Goal: Task Accomplishment & Management: Manage account settings

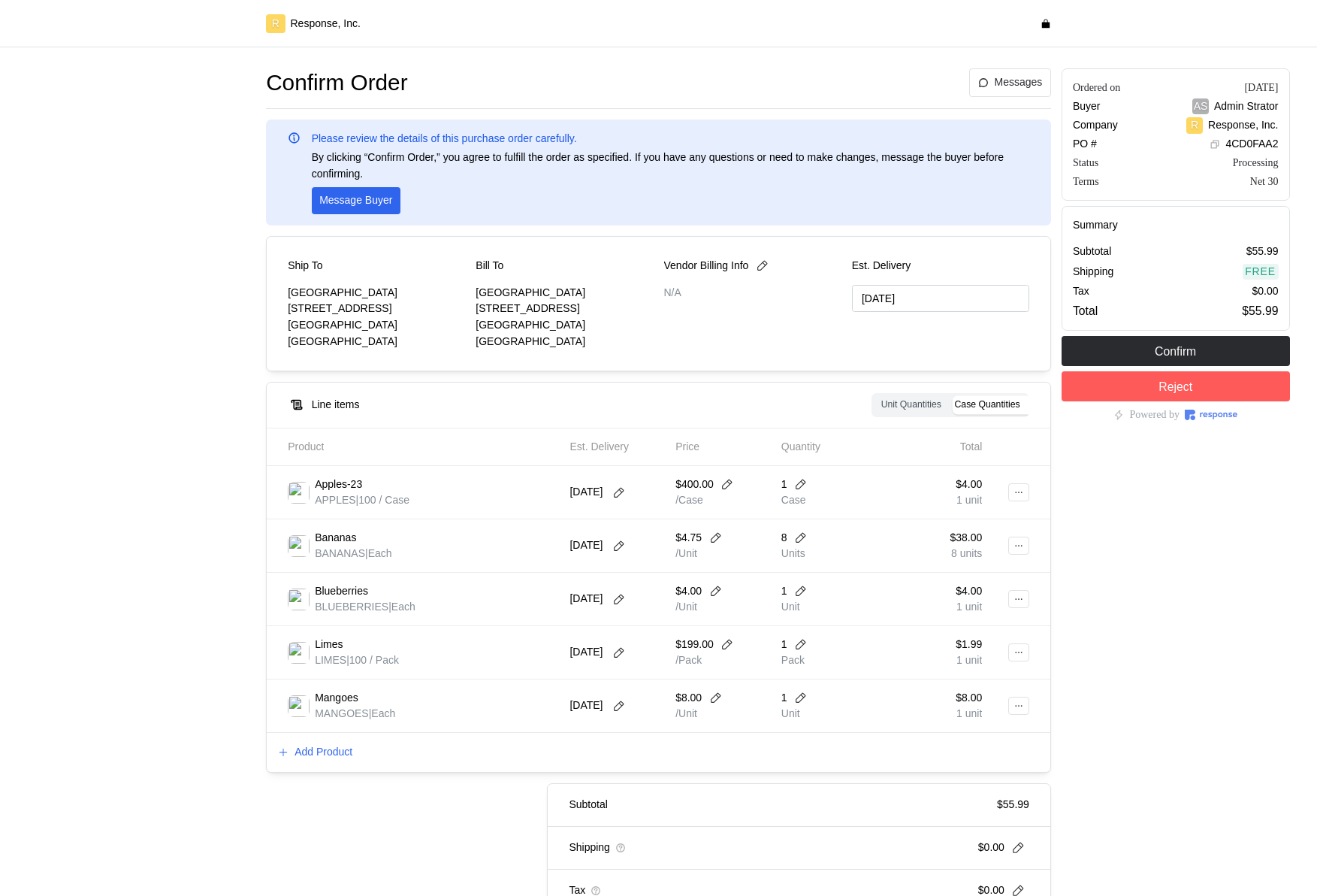
click at [1199, 550] on div "Ordered on [DATE] Buyer AS Admin Strator Company R Response, Inc. PO # 4CD0FAA2…" at bounding box center [1176, 511] width 239 height 897
click at [805, 632] on button at bounding box center [801, 644] width 23 height 13
click at [846, 556] on div "4 $103.96 400 units" at bounding box center [860, 539] width 151 height 43
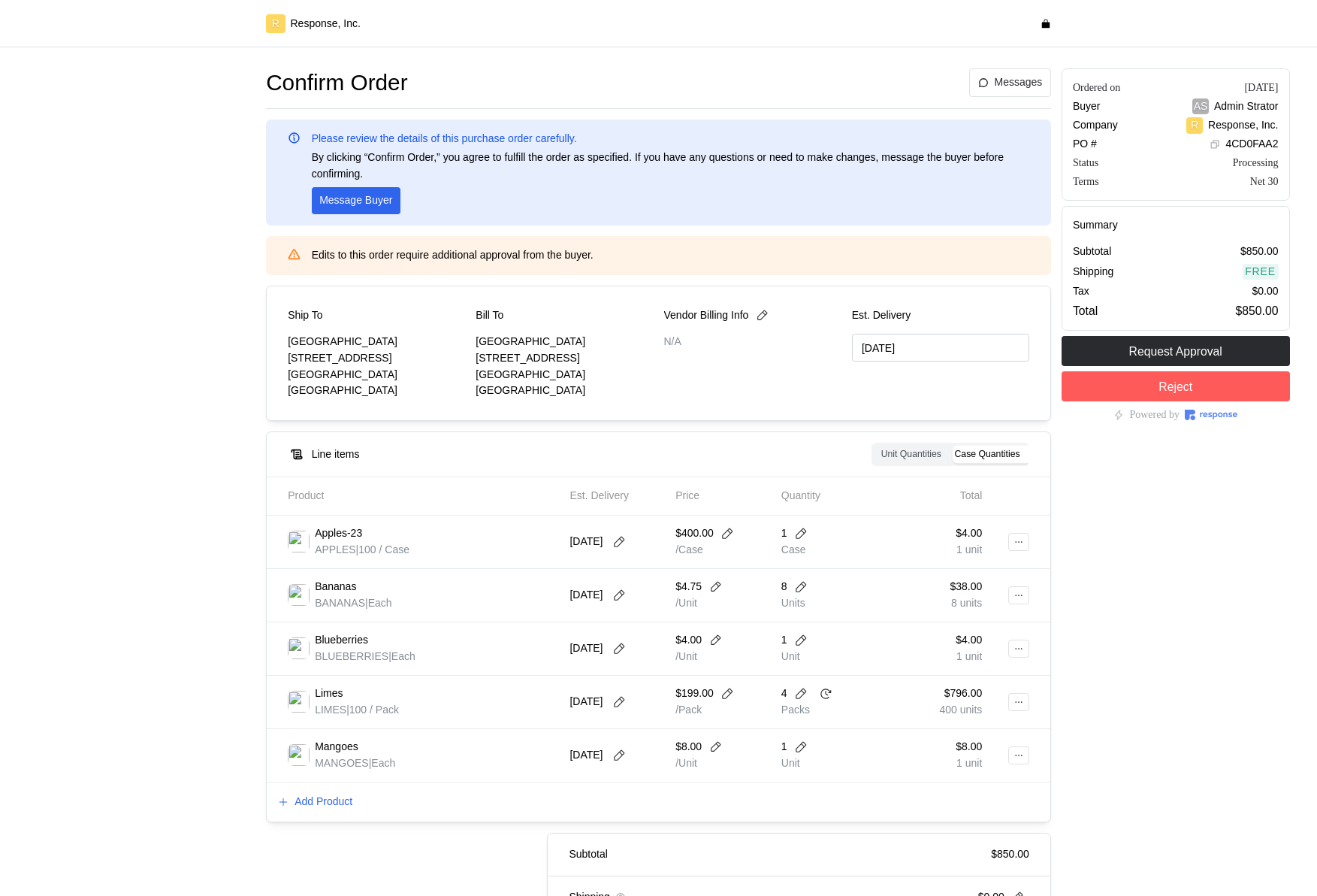
click at [924, 632] on div "$796.00 400 units" at bounding box center [935, 702] width 96 height 32
click at [830, 632] on icon at bounding box center [825, 693] width 13 height 13
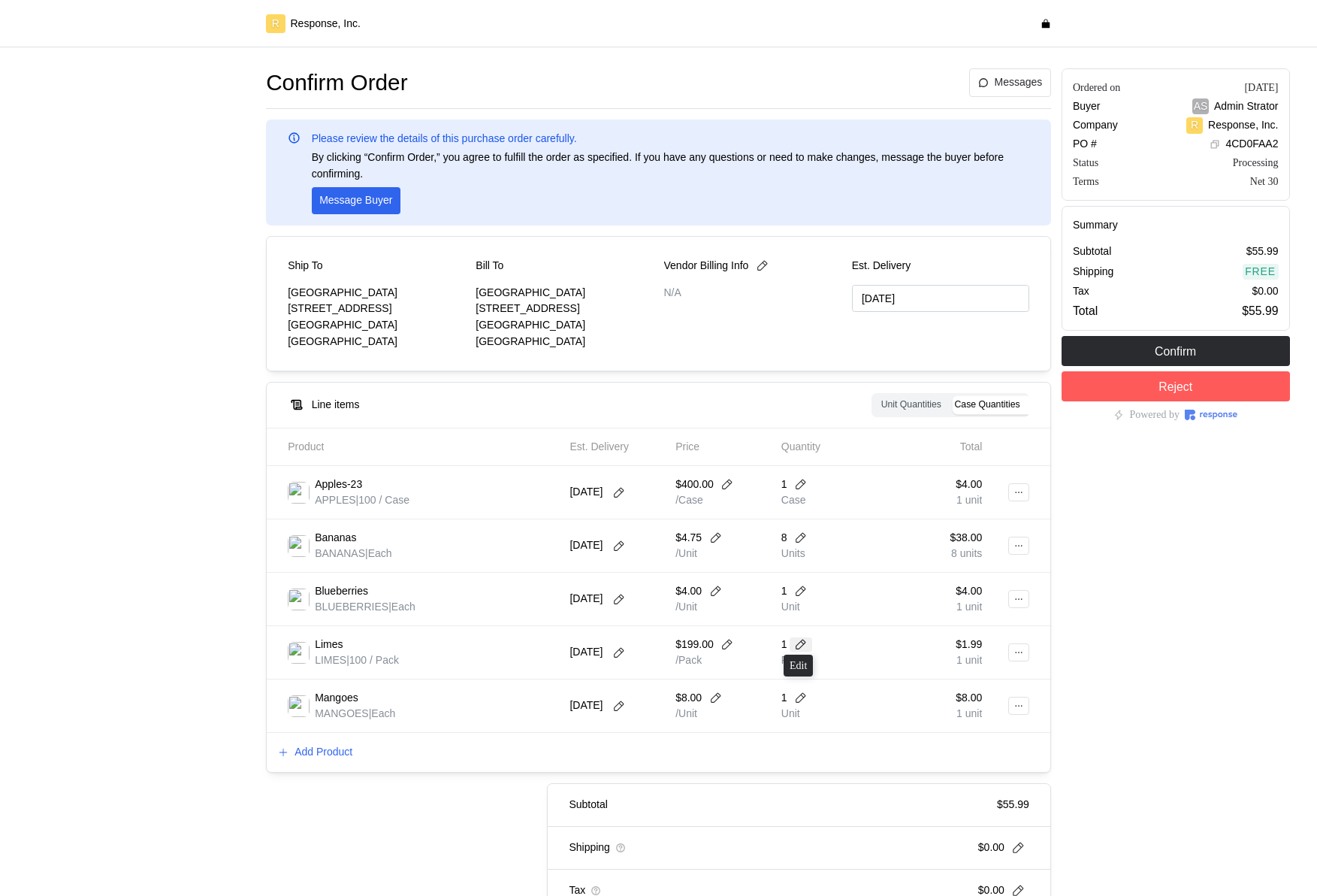
click at [798, 632] on icon at bounding box center [801, 645] width 13 height 13
click at [873, 530] on div "4 $103.96" at bounding box center [860, 531] width 135 height 17
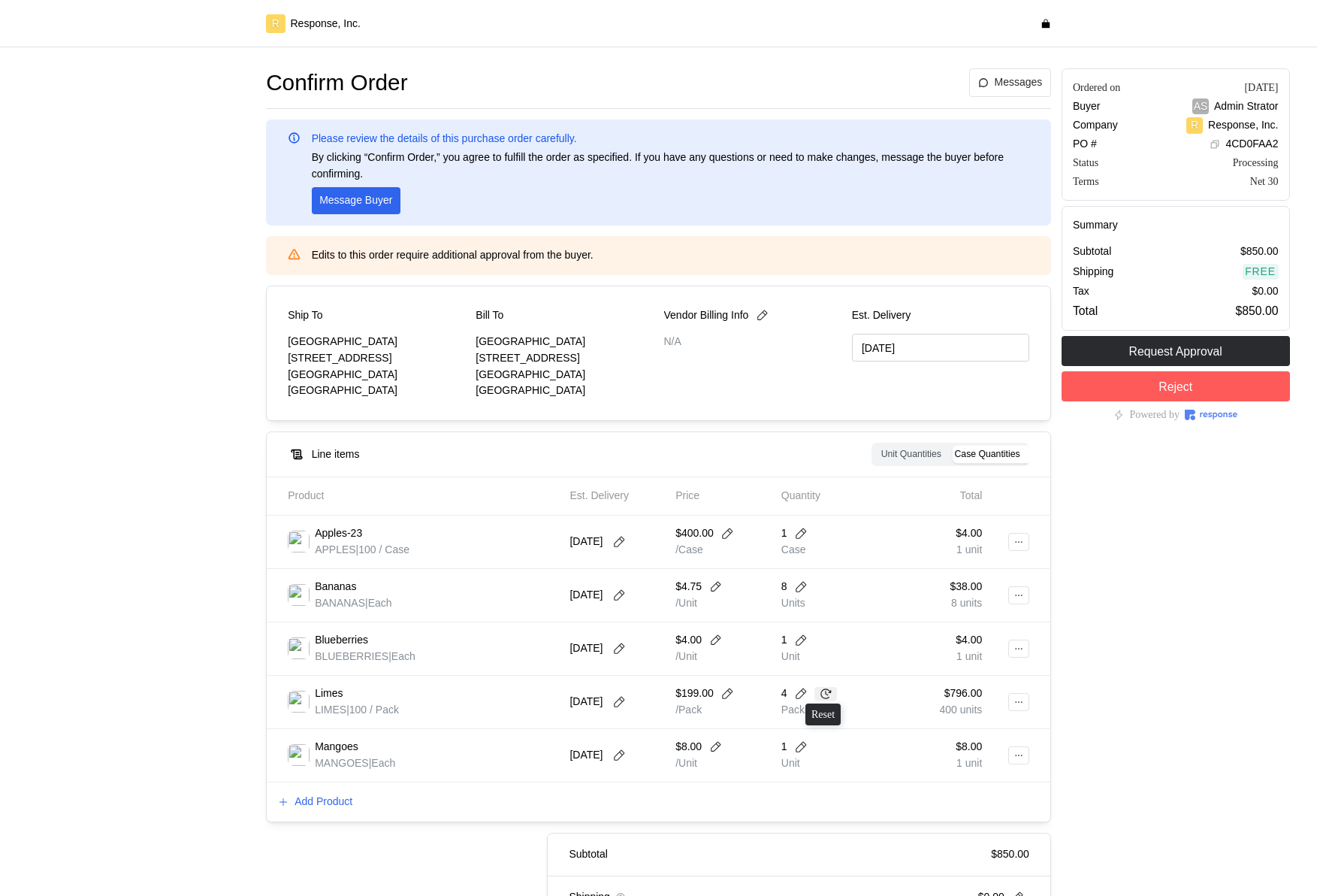
click at [824, 632] on icon at bounding box center [825, 693] width 13 height 13
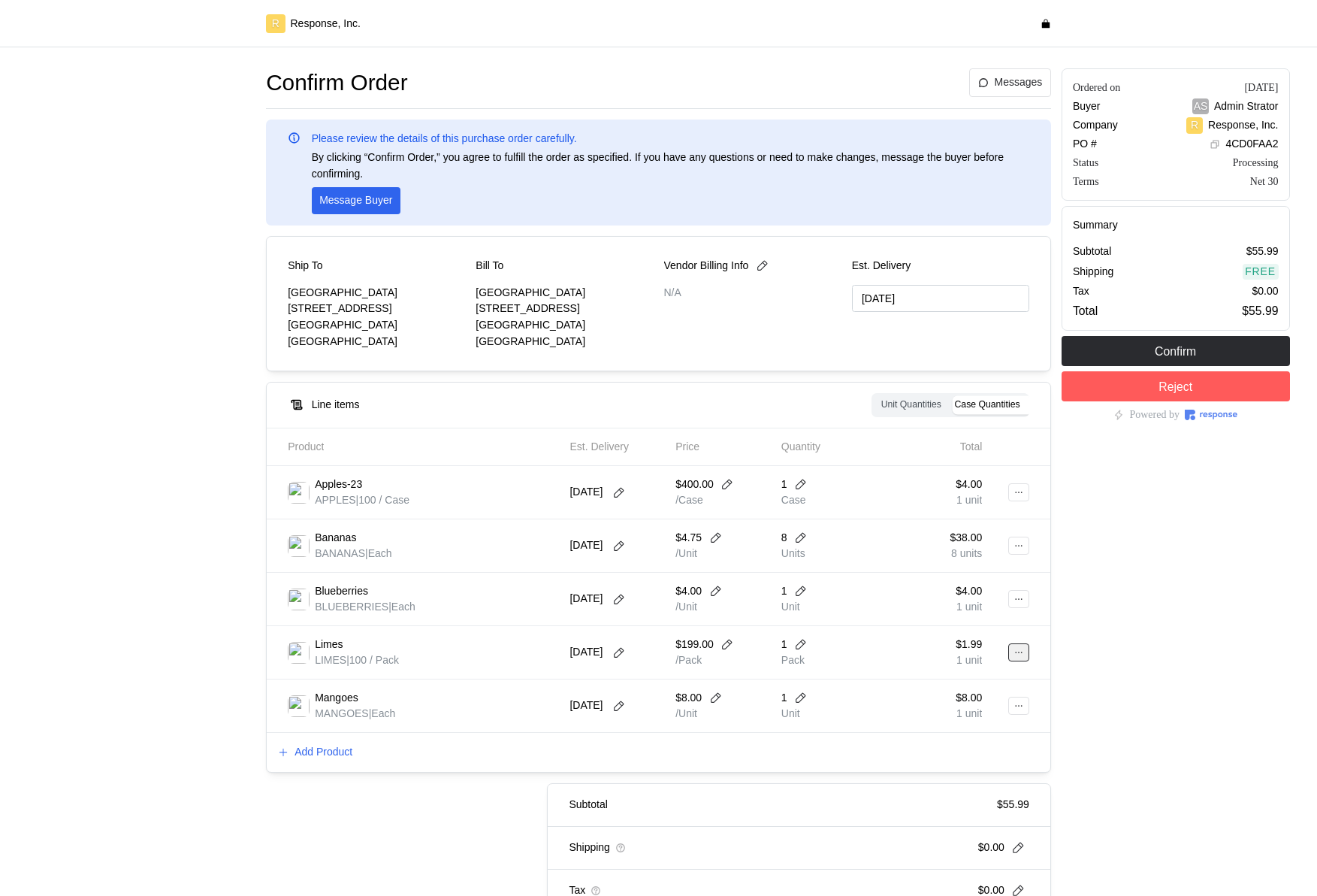
click at [1018, 632] on icon at bounding box center [1019, 652] width 11 height 11
click at [954, 632] on p "Delete" at bounding box center [970, 711] width 96 height 17
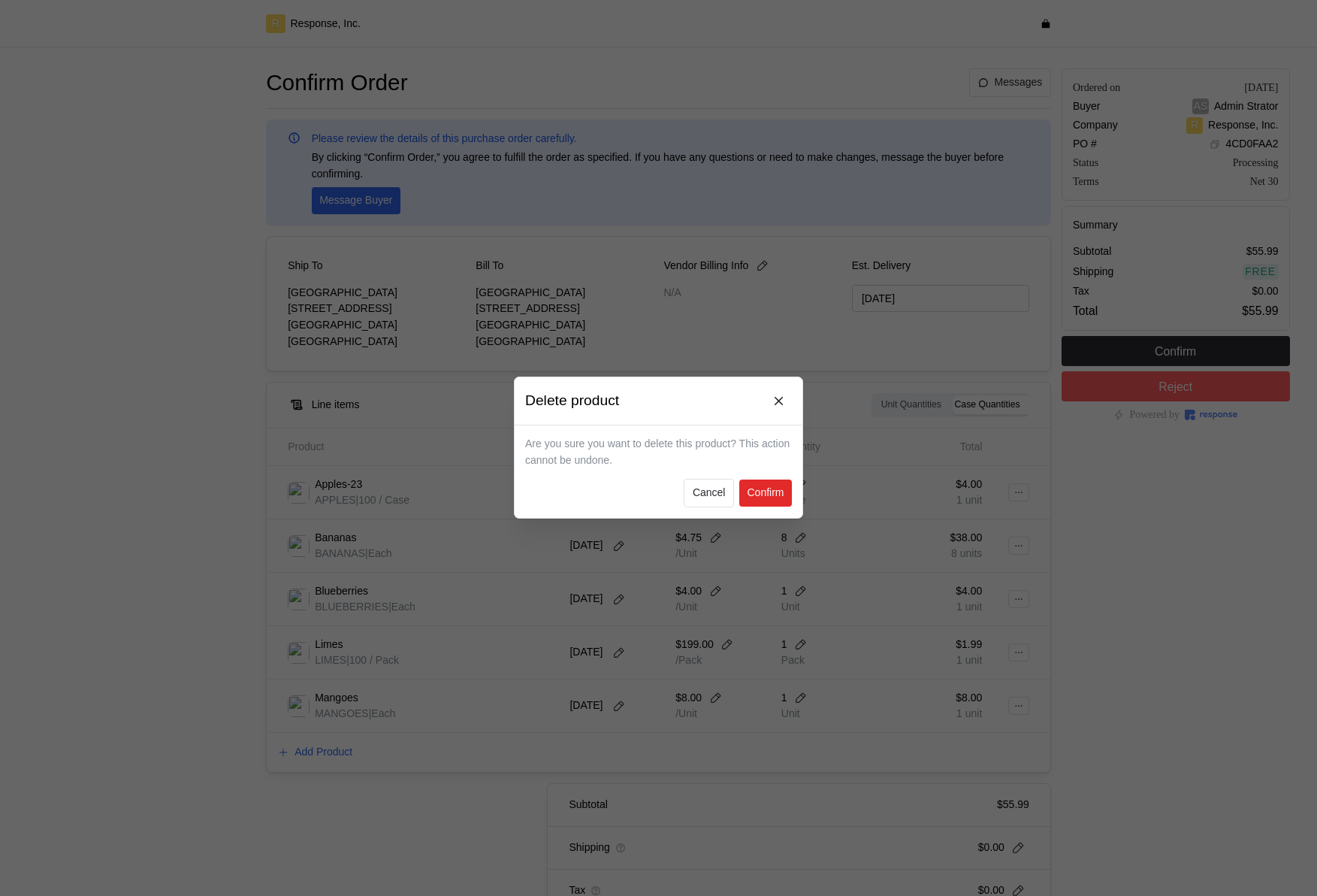
click at [772, 493] on p "Confirm" at bounding box center [766, 494] width 37 height 17
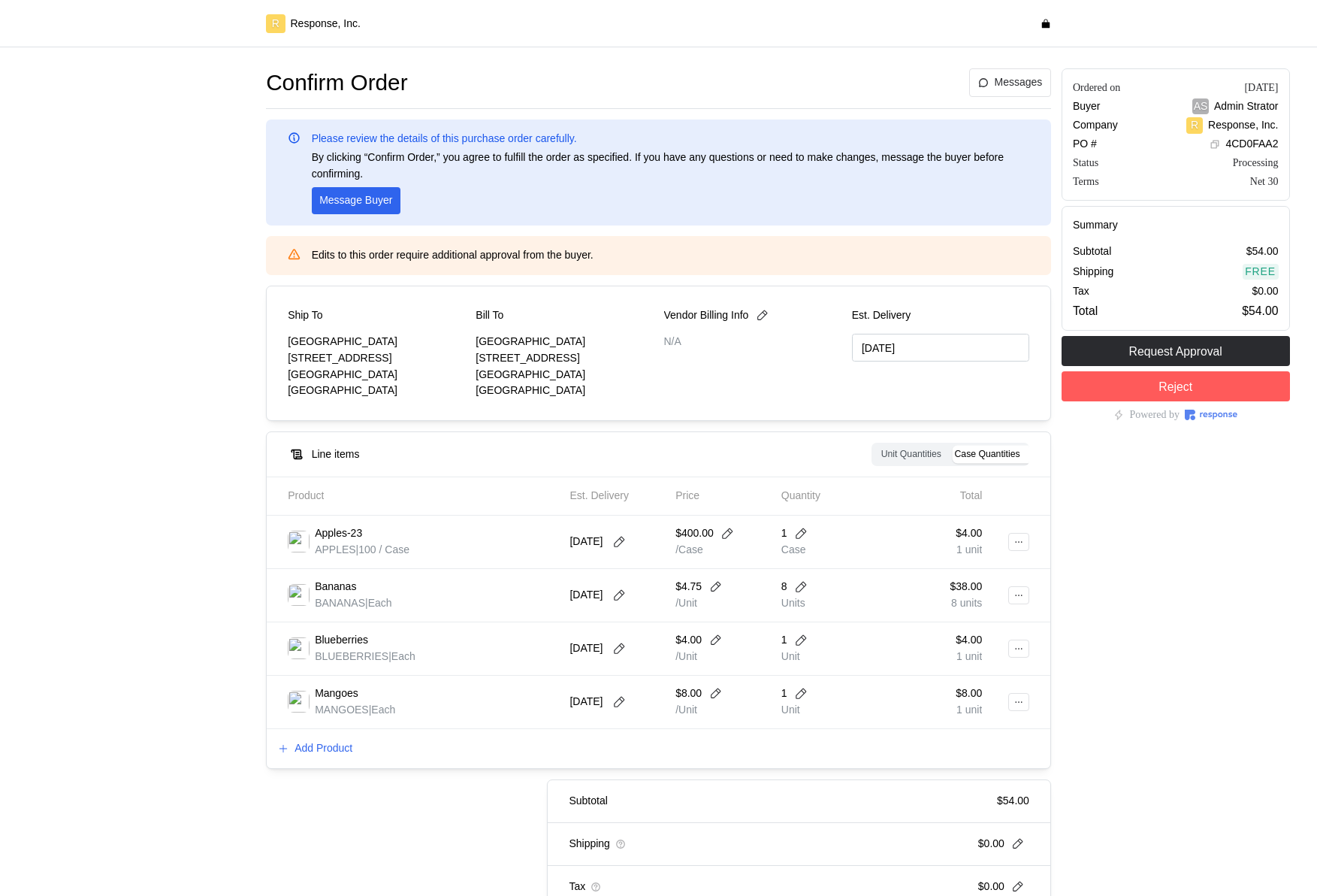
click at [822, 632] on div "1 Unit" at bounding box center [830, 702] width 96 height 32
click at [1031, 543] on div at bounding box center [1011, 542] width 47 height 42
click at [1023, 541] on icon at bounding box center [1019, 541] width 11 height 11
click at [972, 601] on p "Delete" at bounding box center [970, 600] width 96 height 17
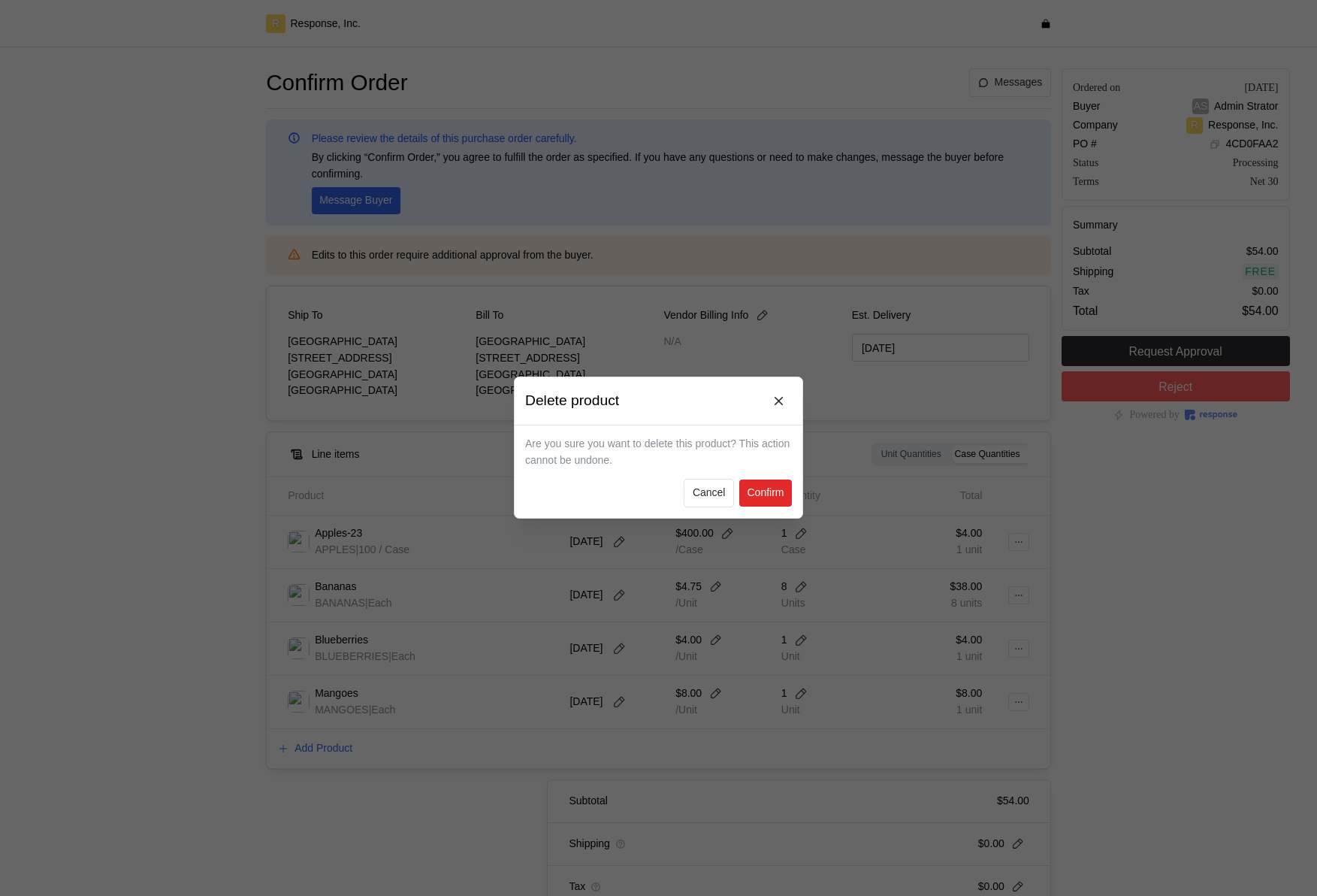
click at [772, 505] on button "Confirm" at bounding box center [766, 493] width 53 height 27
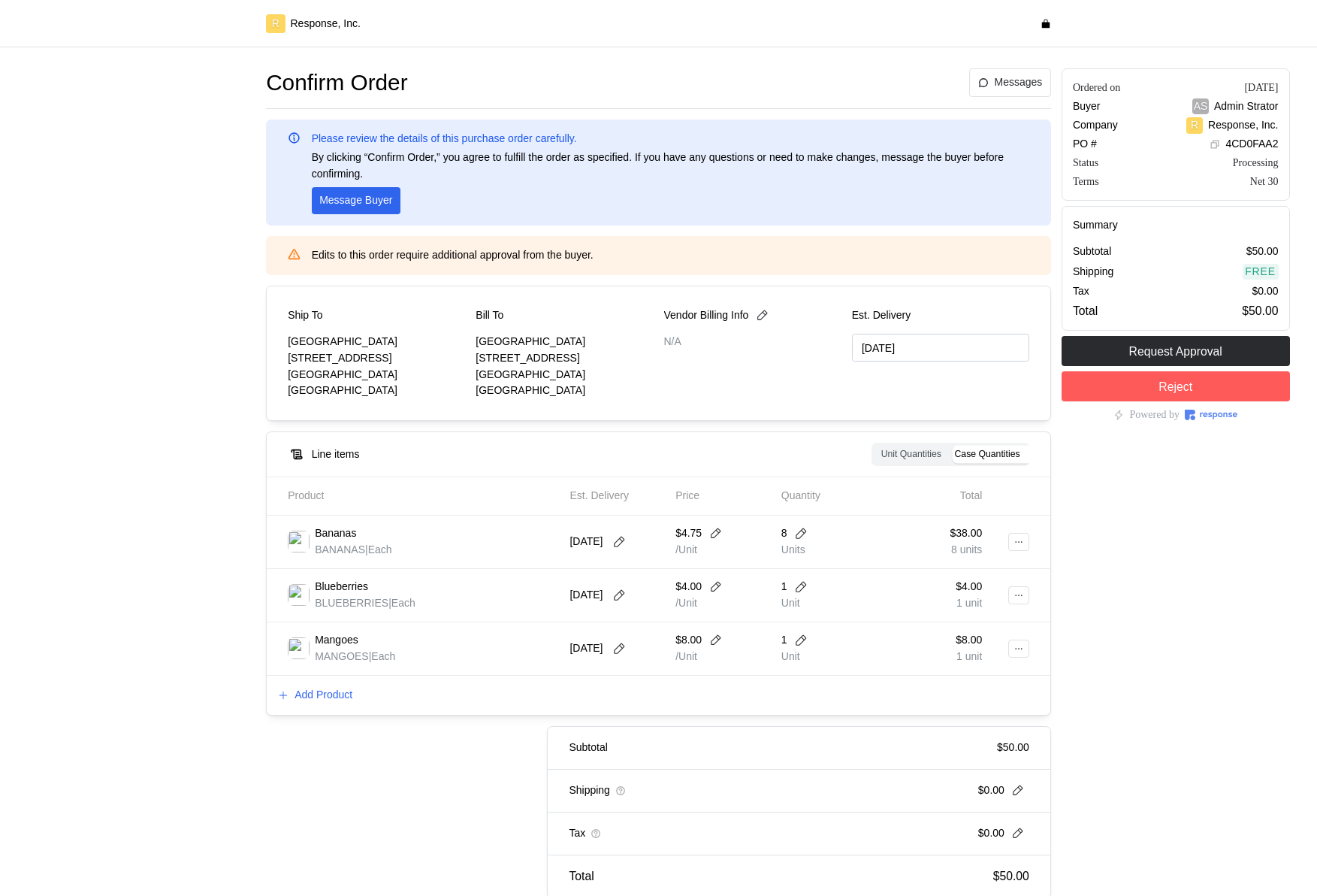
click at [918, 450] on span "Unit Quantities" at bounding box center [912, 454] width 61 height 11
click at [878, 448] on input "Unit Quantities" at bounding box center [878, 448] width 0 height 0
click at [977, 454] on span "Case Quantities" at bounding box center [987, 454] width 66 height 11
click at [952, 448] on input "Case Quantities" at bounding box center [952, 448] width 0 height 0
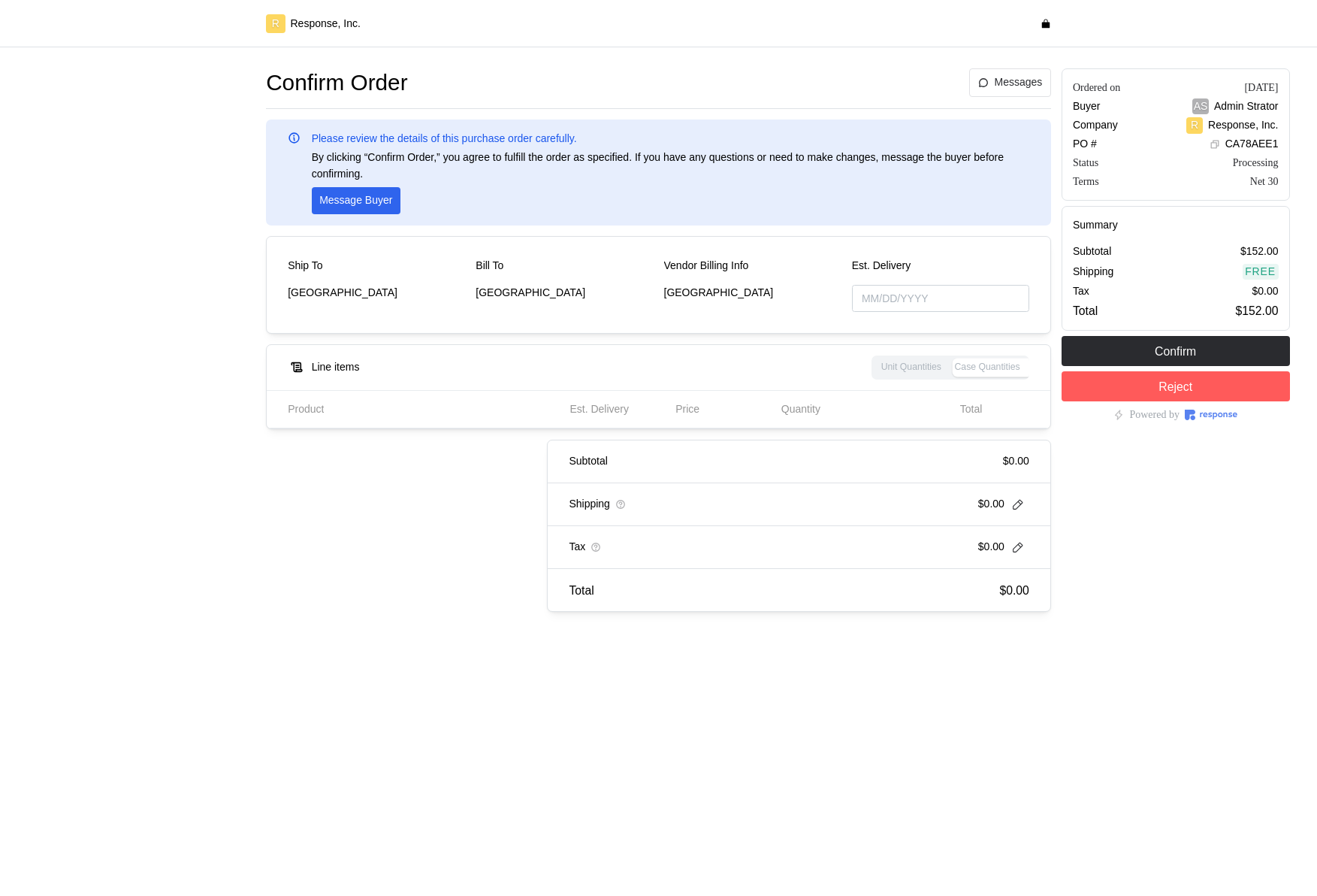
type input "[DATE]"
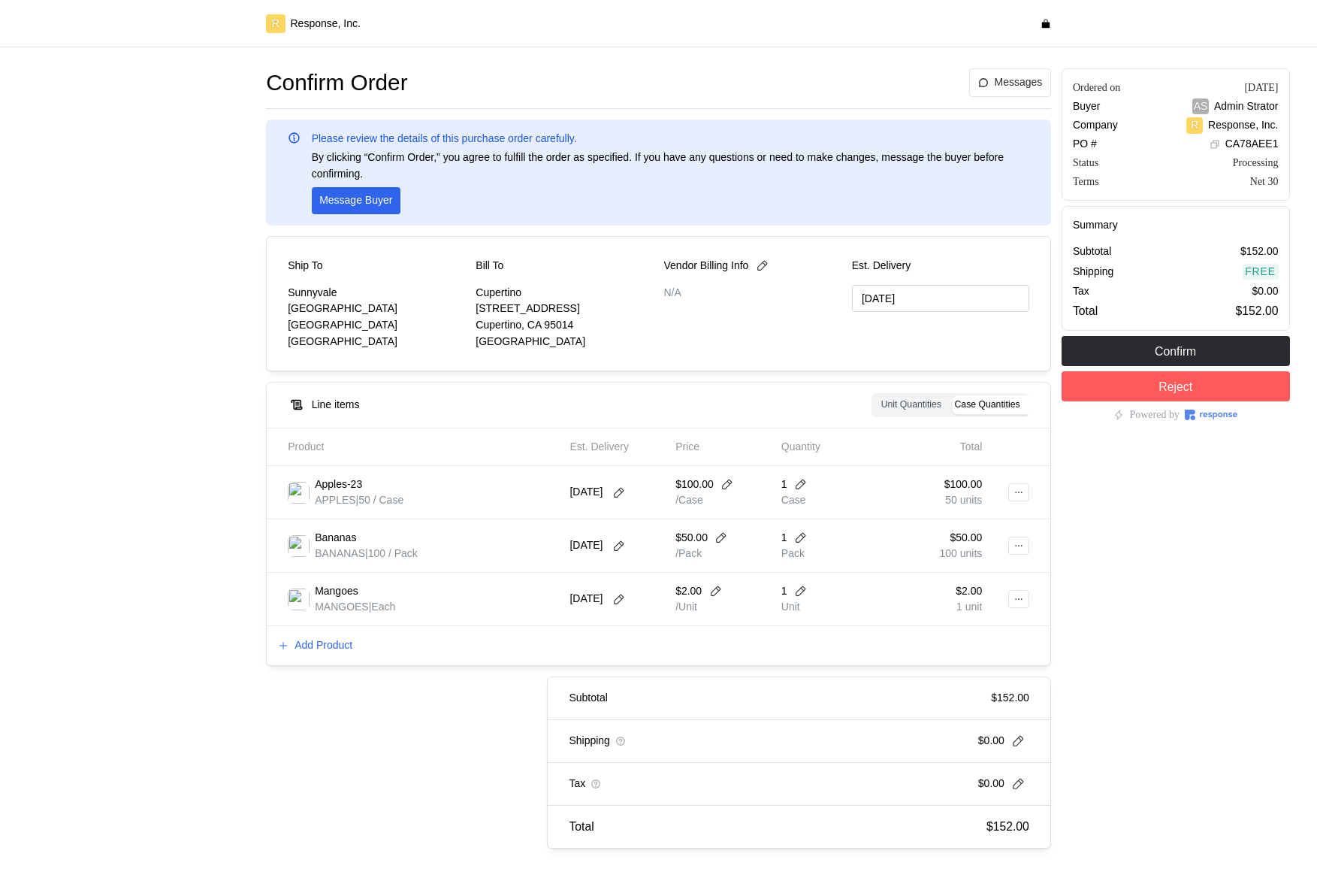
click at [209, 535] on div at bounding box center [142, 458] width 239 height 790
click at [898, 399] on span "Unit Quantities" at bounding box center [912, 404] width 61 height 11
click at [878, 398] on input "Unit Quantities" at bounding box center [878, 398] width 0 height 0
click at [986, 399] on span "Case Quantities" at bounding box center [987, 404] width 66 height 11
click at [952, 398] on input "Case Quantities" at bounding box center [952, 398] width 0 height 0
